Goal: Information Seeking & Learning: Understand process/instructions

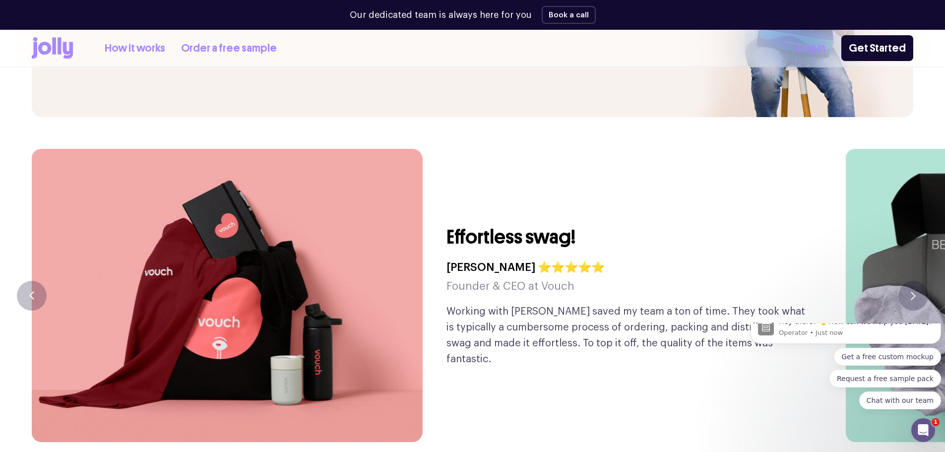
scroll to position [2362, 0]
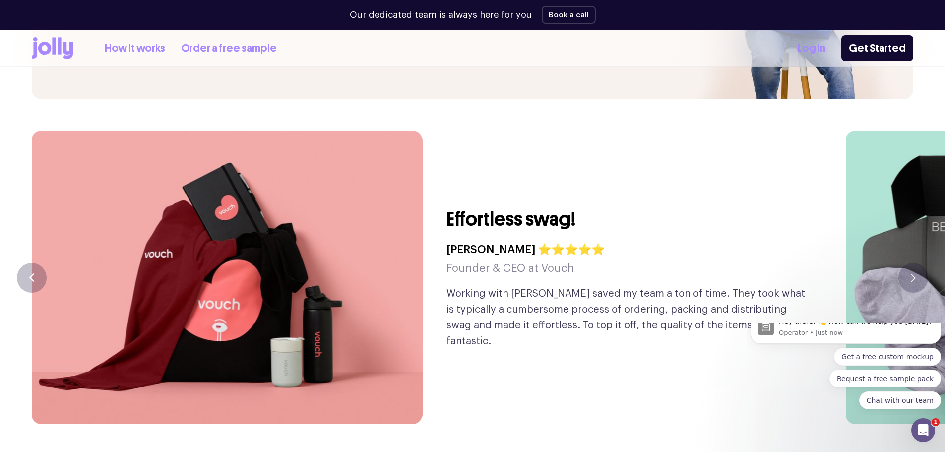
click at [939, 317] on icon "Dismiss notification" at bounding box center [938, 313] width 5 height 5
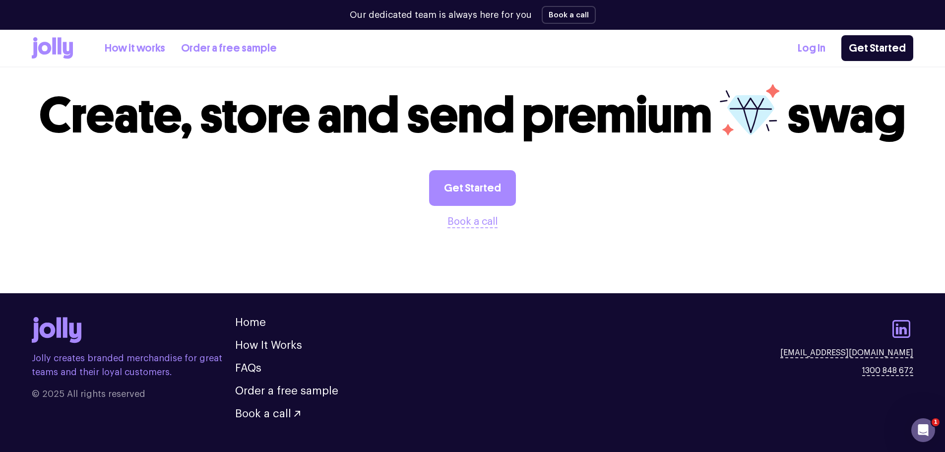
scroll to position [2768, 0]
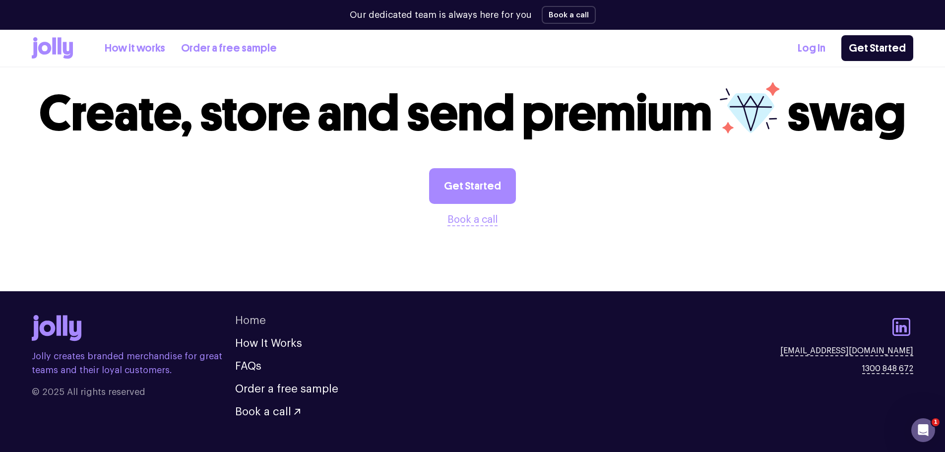
click at [256, 315] on link "Home" at bounding box center [250, 320] width 31 height 11
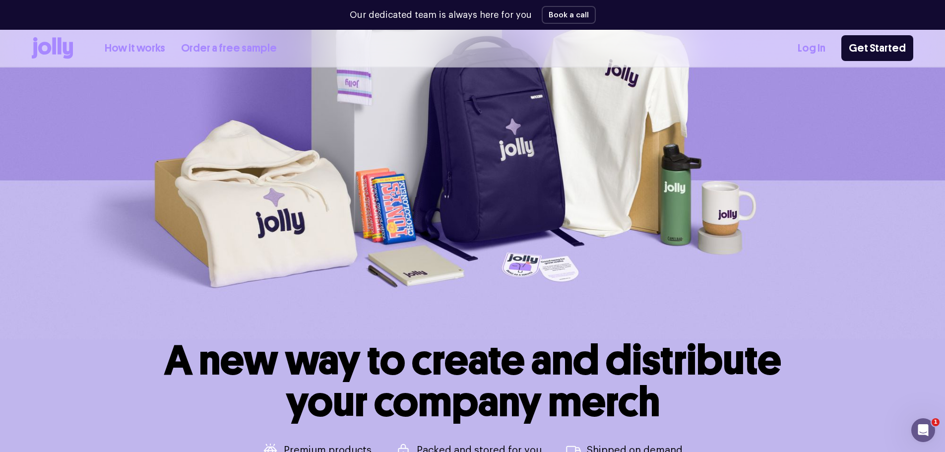
scroll to position [0, 0]
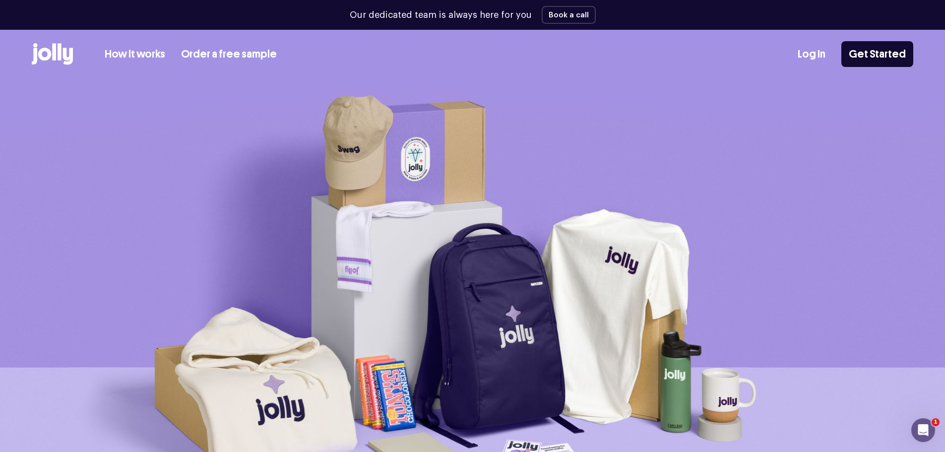
click at [124, 53] on link "How it works" at bounding box center [135, 54] width 61 height 16
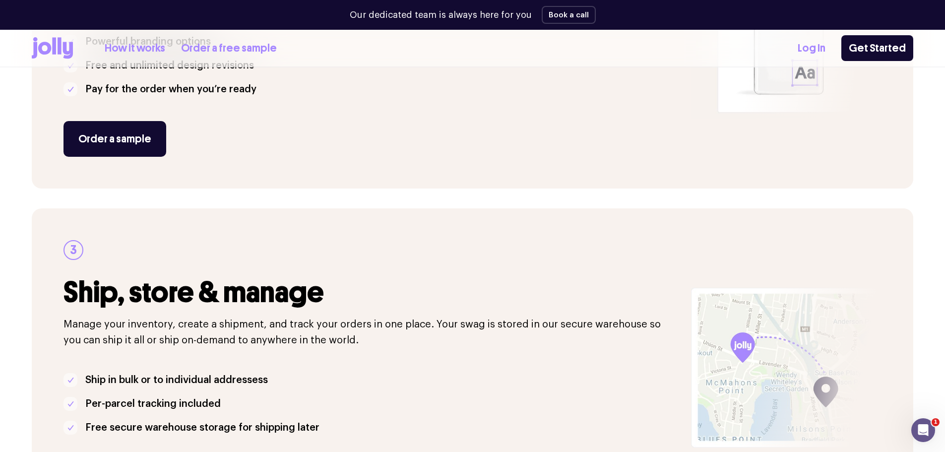
scroll to position [844, 0]
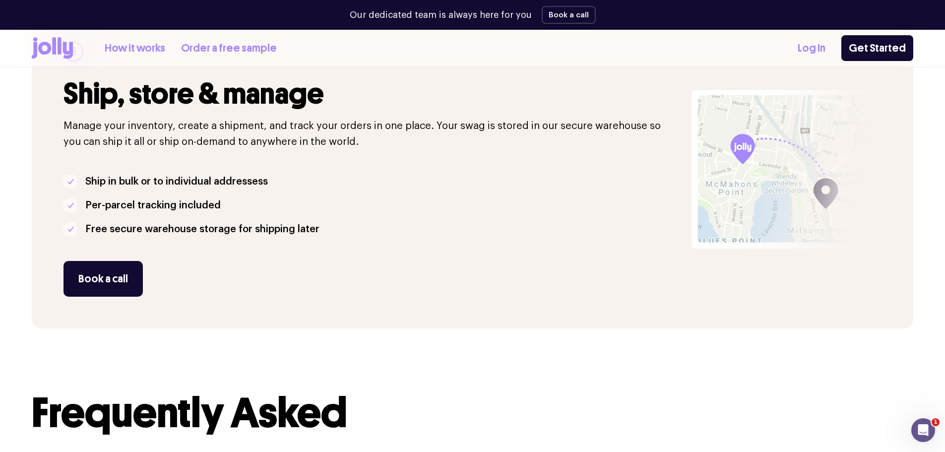
click at [787, 205] on div at bounding box center [803, 169] width 220 height 319
drag, startPoint x: 787, startPoint y: 204, endPoint x: 760, endPoint y: 200, distance: 27.2
click at [760, 200] on div at bounding box center [803, 169] width 220 height 319
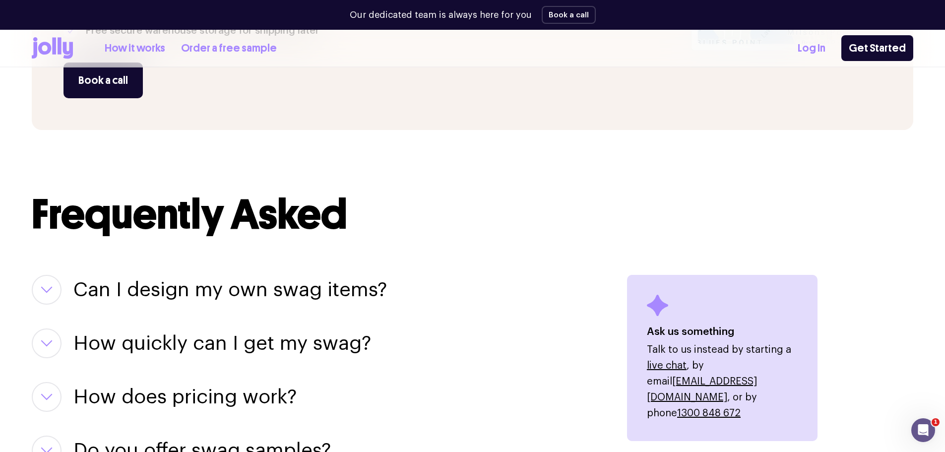
scroll to position [842, 0]
